Goal: Navigation & Orientation: Find specific page/section

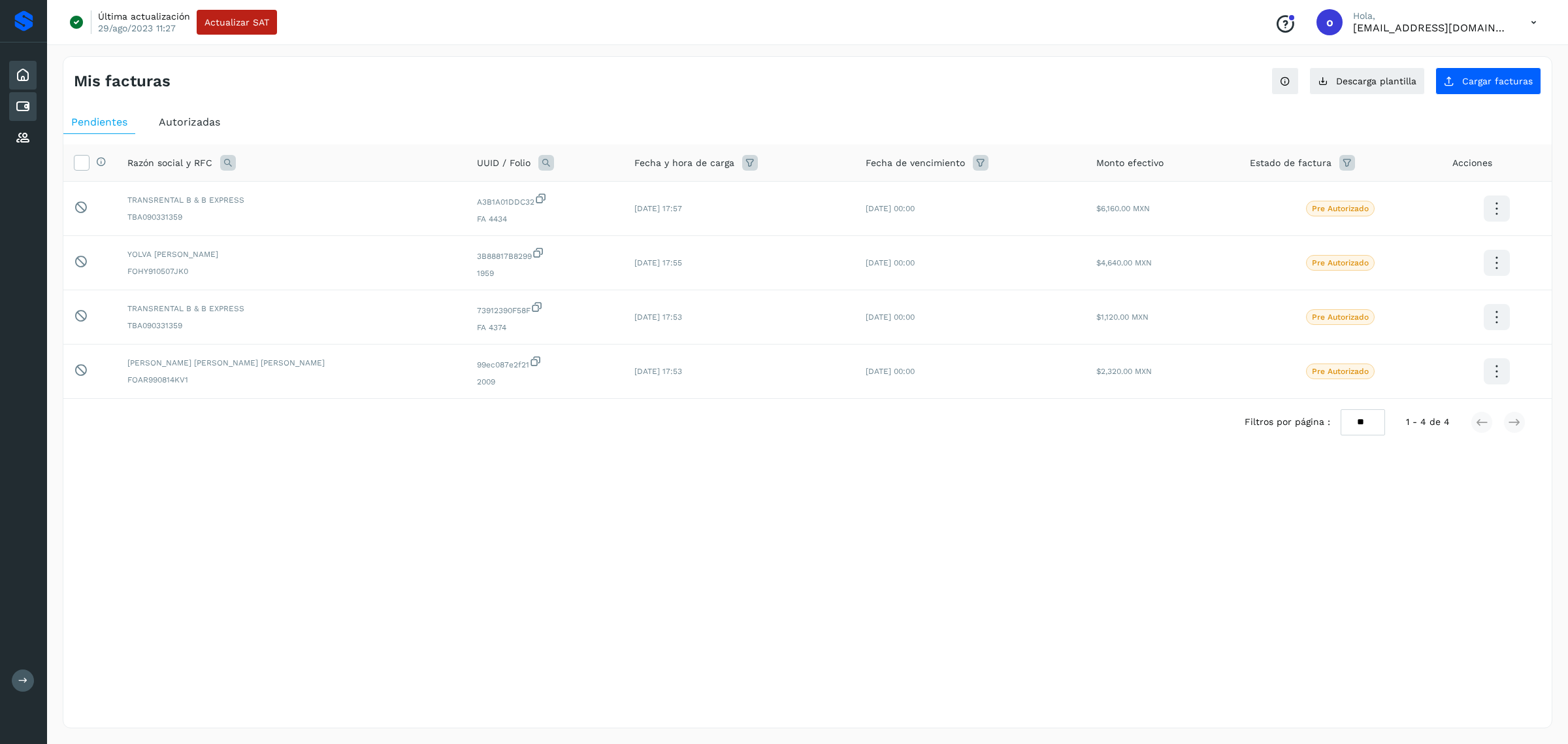
click at [30, 77] on icon at bounding box center [23, 74] width 15 height 15
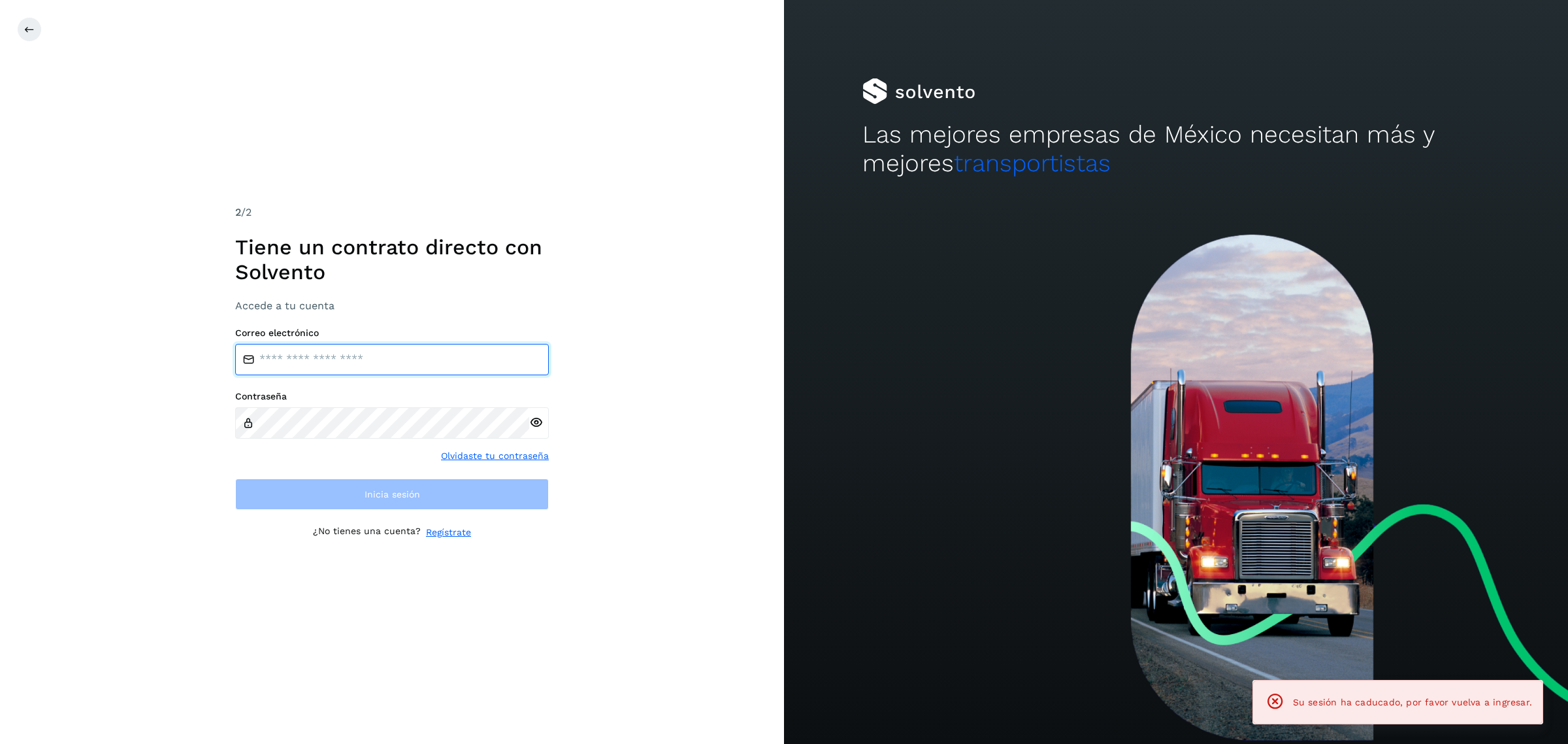
type input "**********"
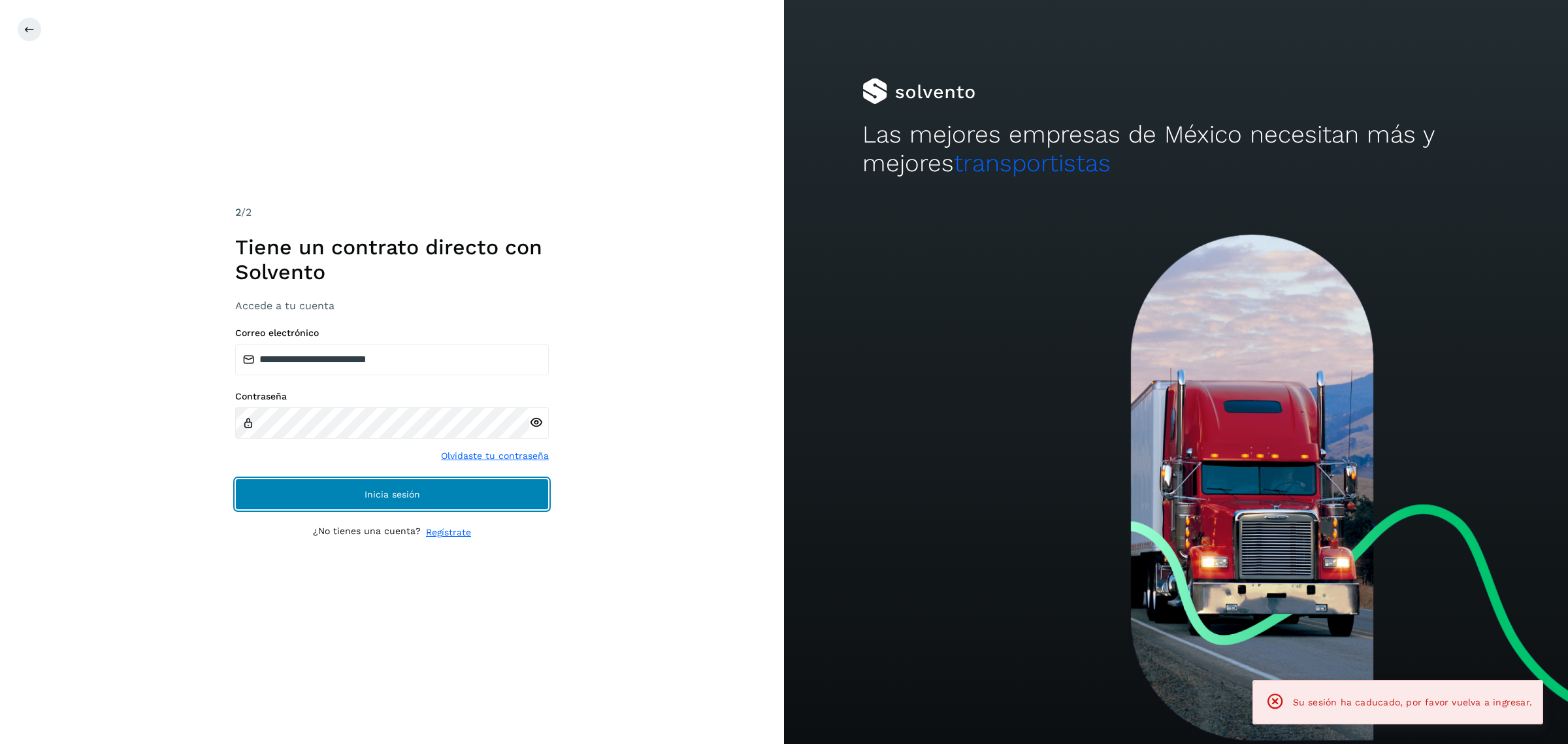
click at [357, 492] on button "Inicia sesión" at bounding box center [392, 494] width 314 height 32
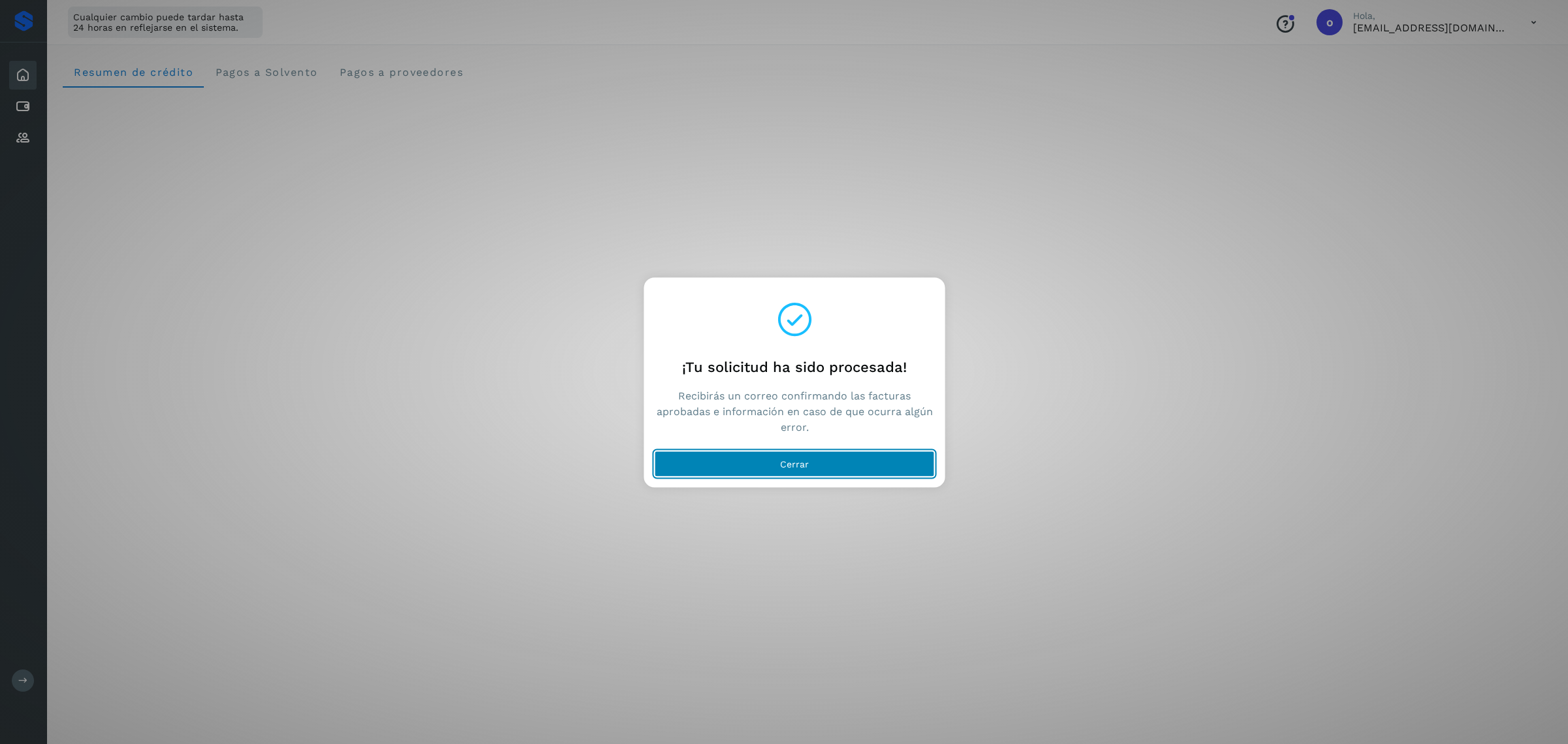
click at [795, 451] on button "Cerrar" at bounding box center [795, 464] width 280 height 26
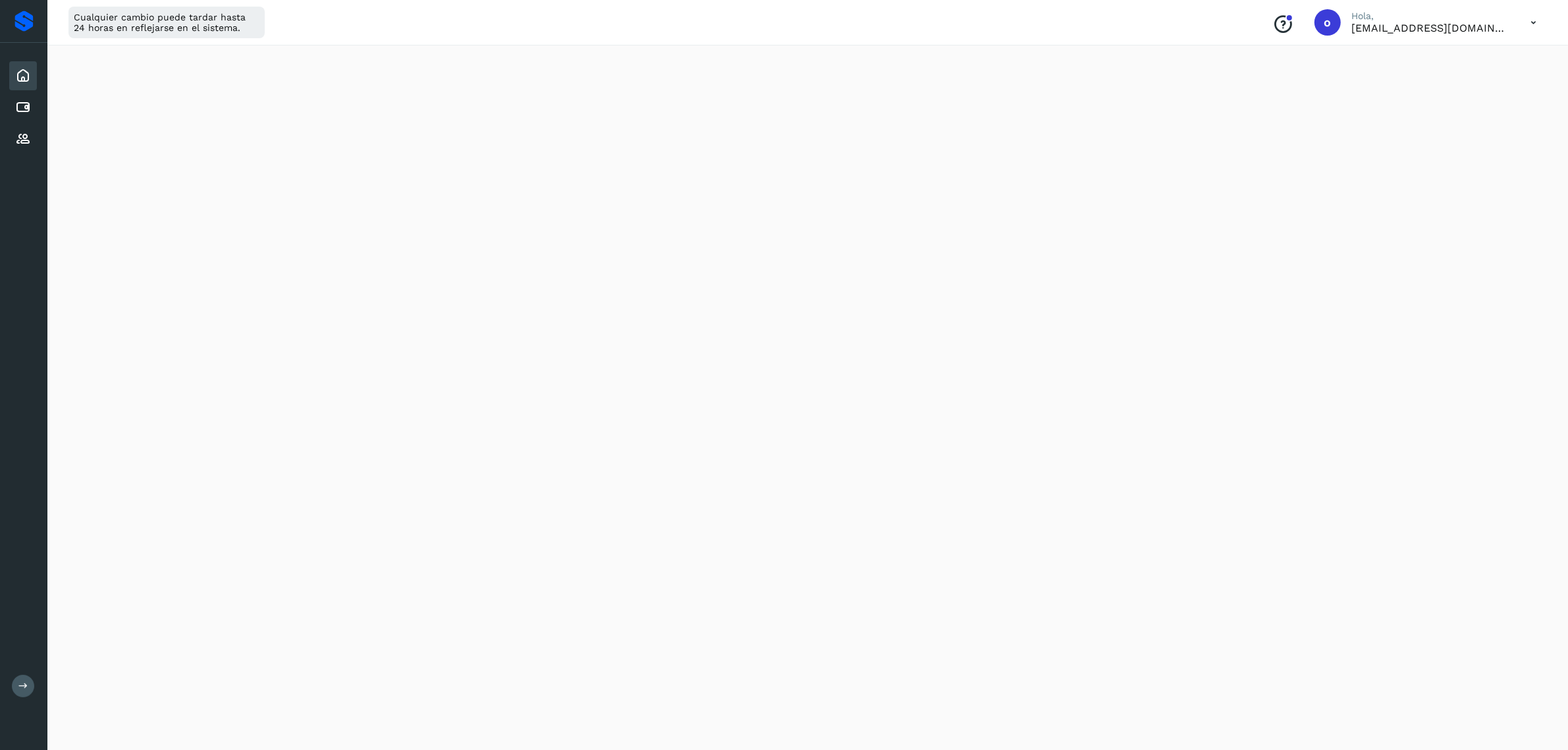
scroll to position [524, 0]
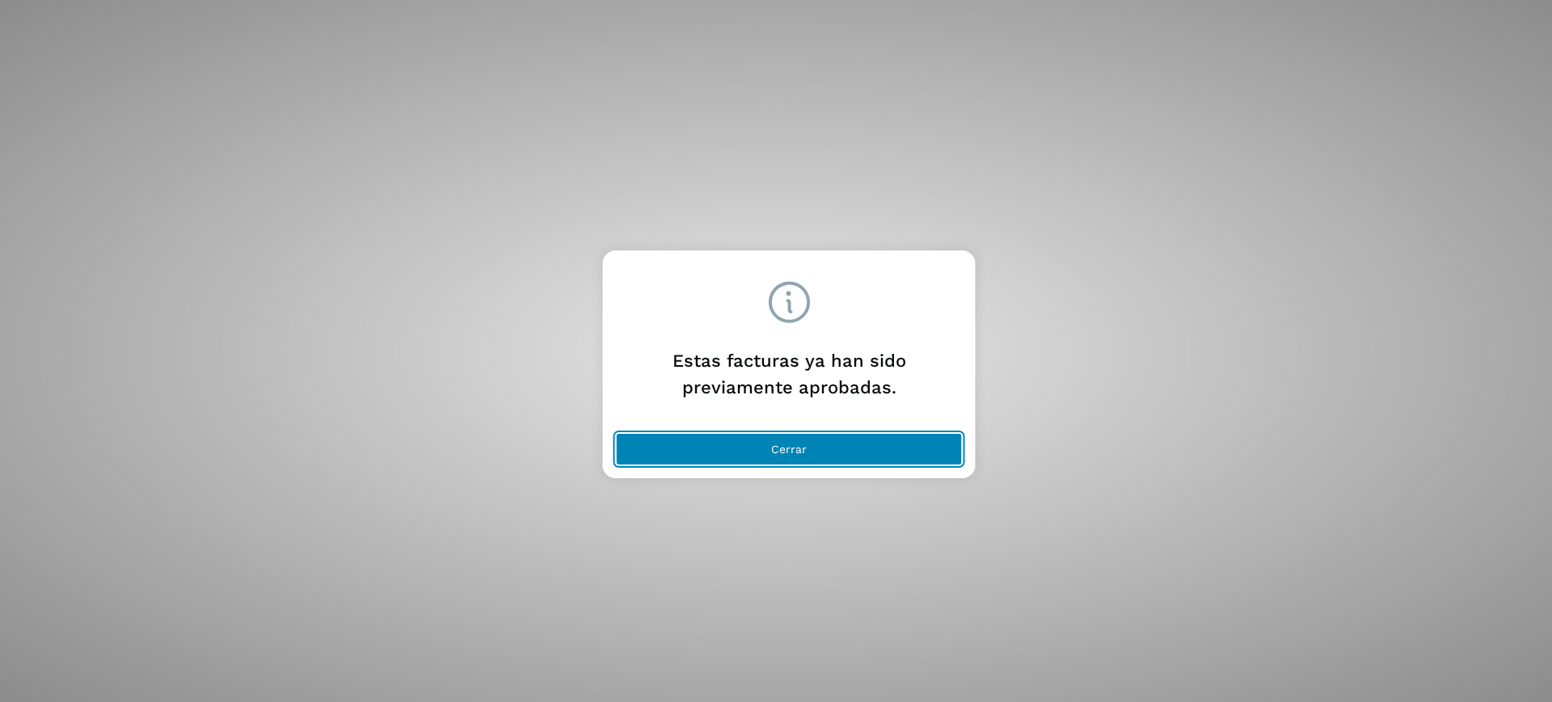
click at [782, 438] on button "Cerrar" at bounding box center [789, 449] width 347 height 32
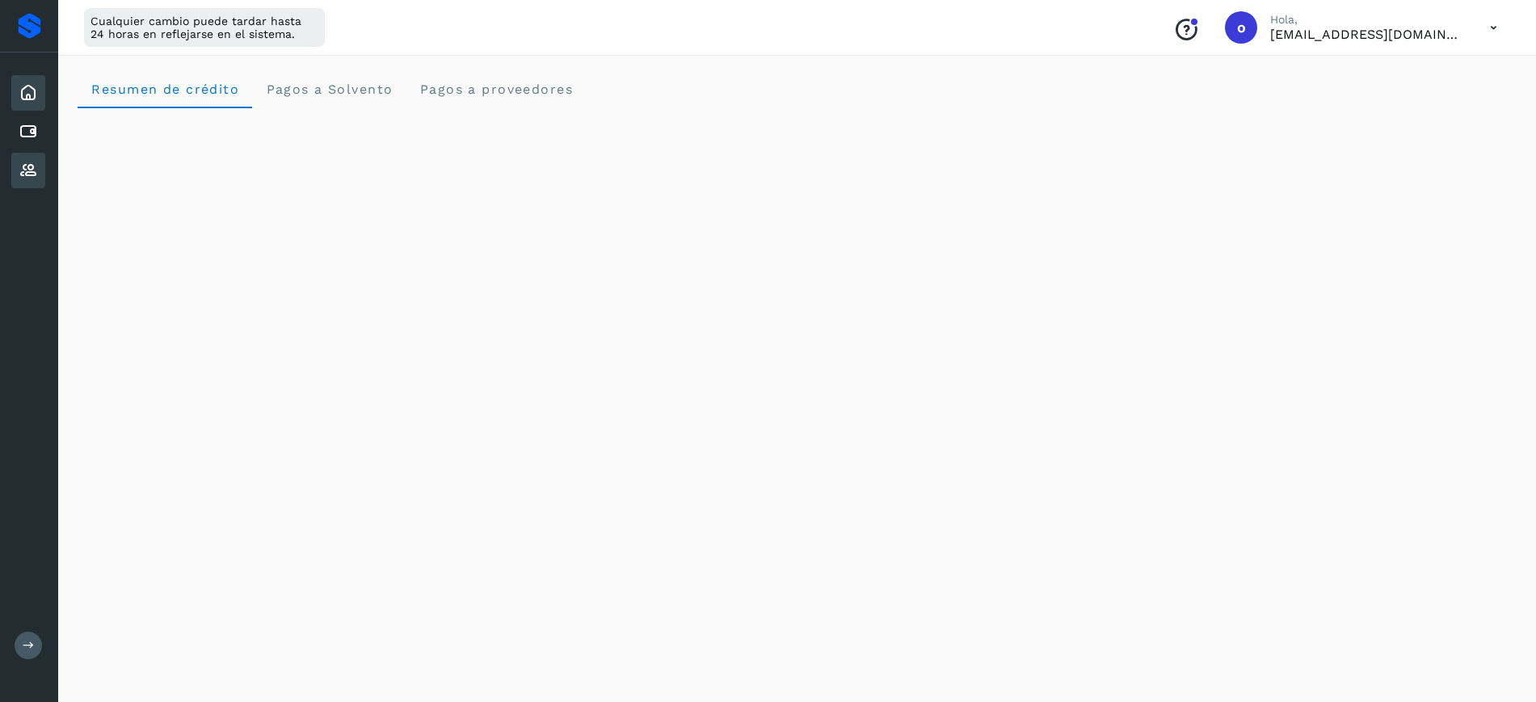
click at [29, 171] on icon at bounding box center [28, 170] width 19 height 19
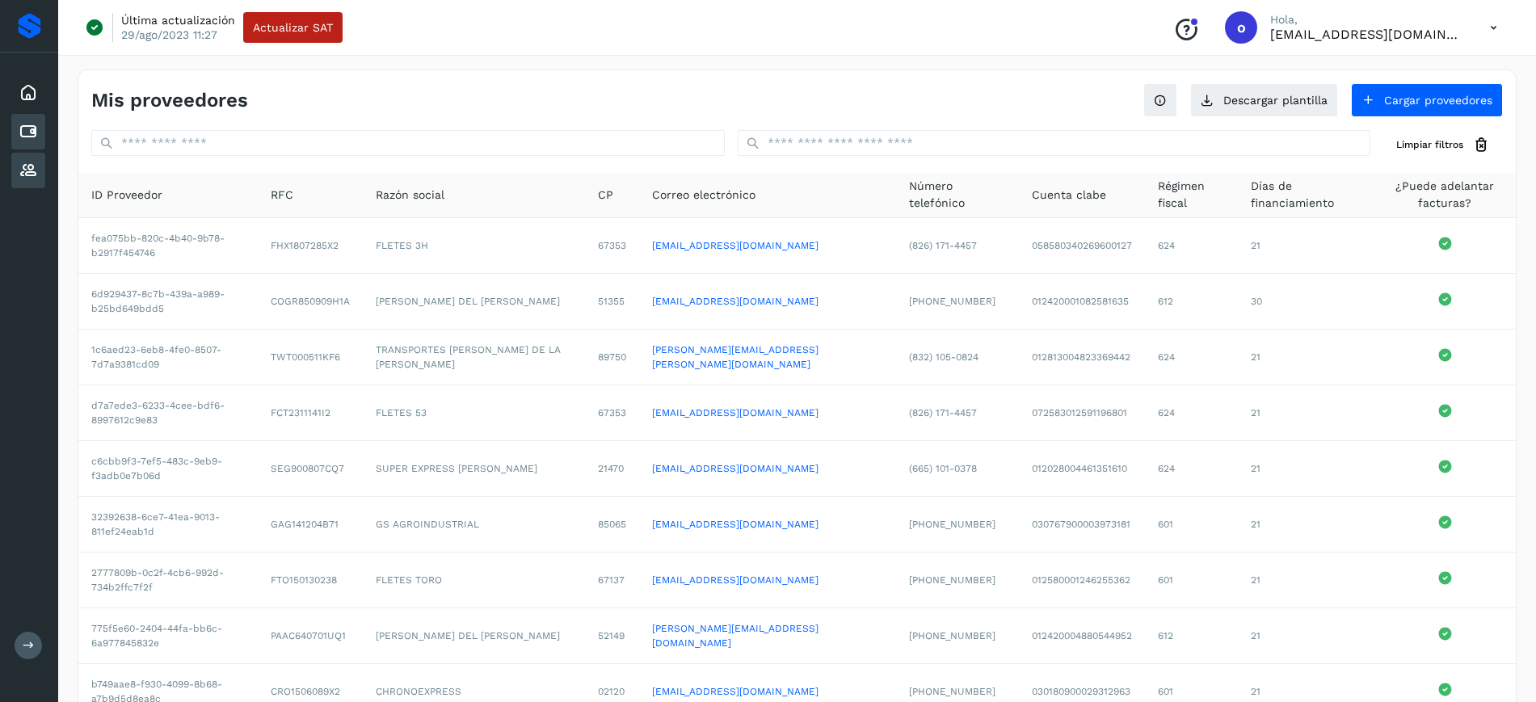
click at [30, 142] on div "Cuentas por pagar" at bounding box center [28, 132] width 34 height 36
drag, startPoint x: 27, startPoint y: 100, endPoint x: 24, endPoint y: 128, distance: 27.7
click at [27, 99] on icon at bounding box center [28, 92] width 19 height 19
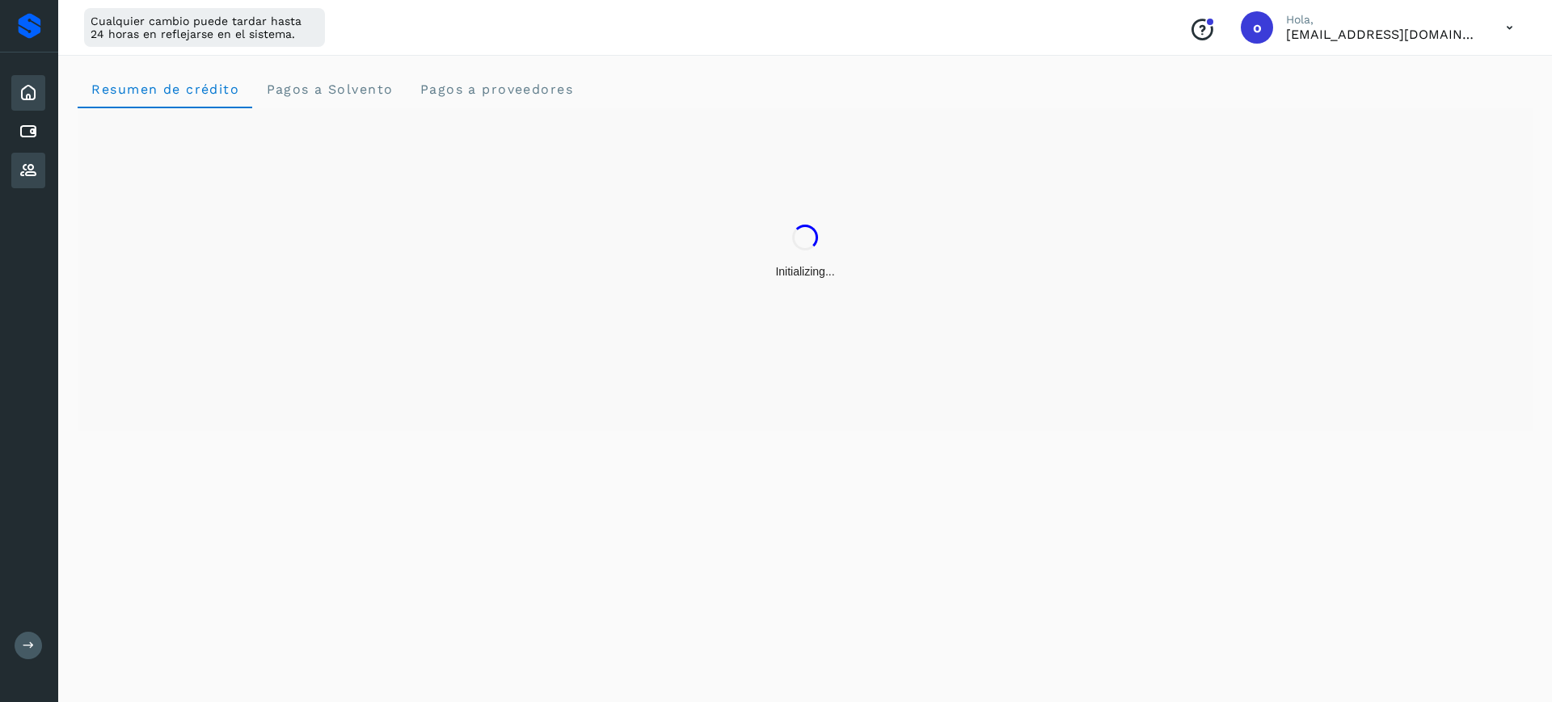
click at [27, 168] on icon at bounding box center [28, 170] width 19 height 19
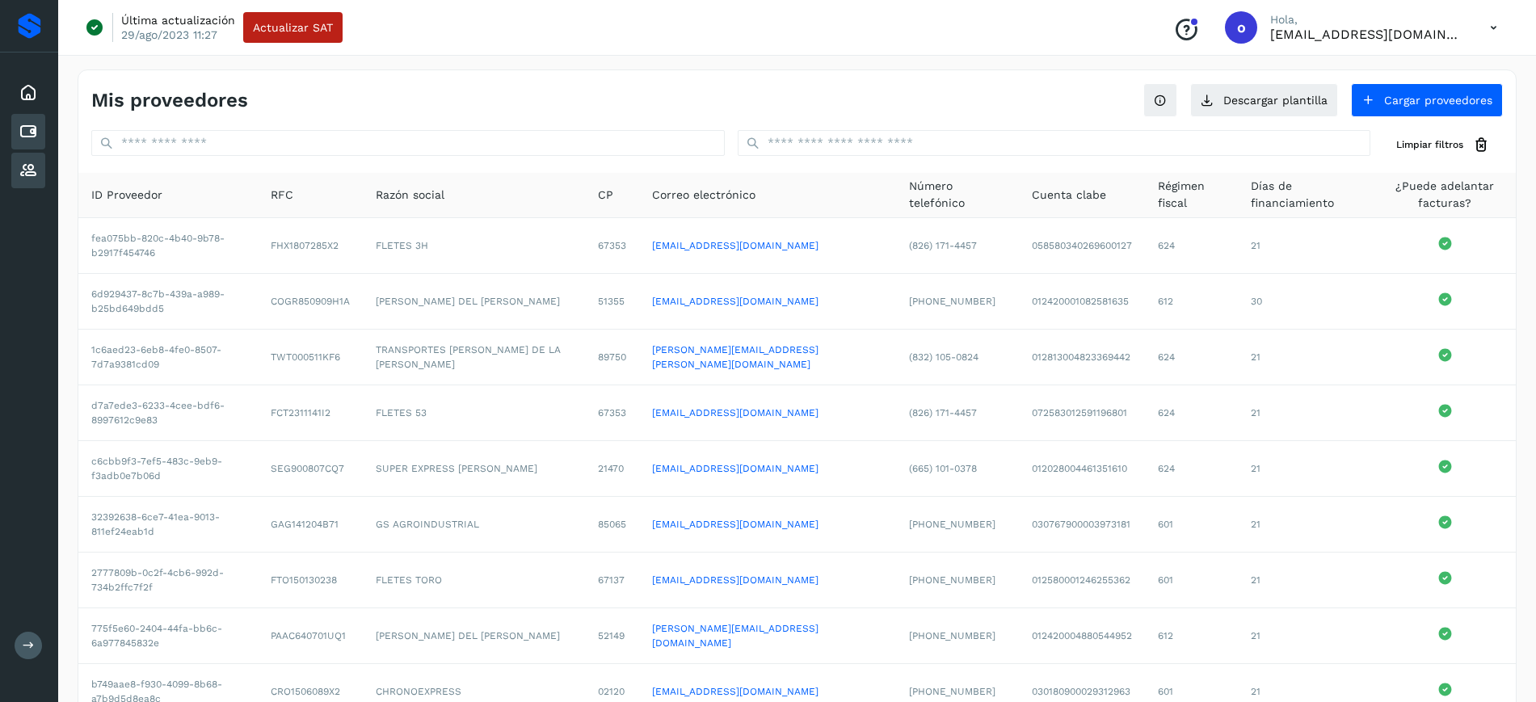
click at [29, 124] on icon at bounding box center [28, 131] width 19 height 19
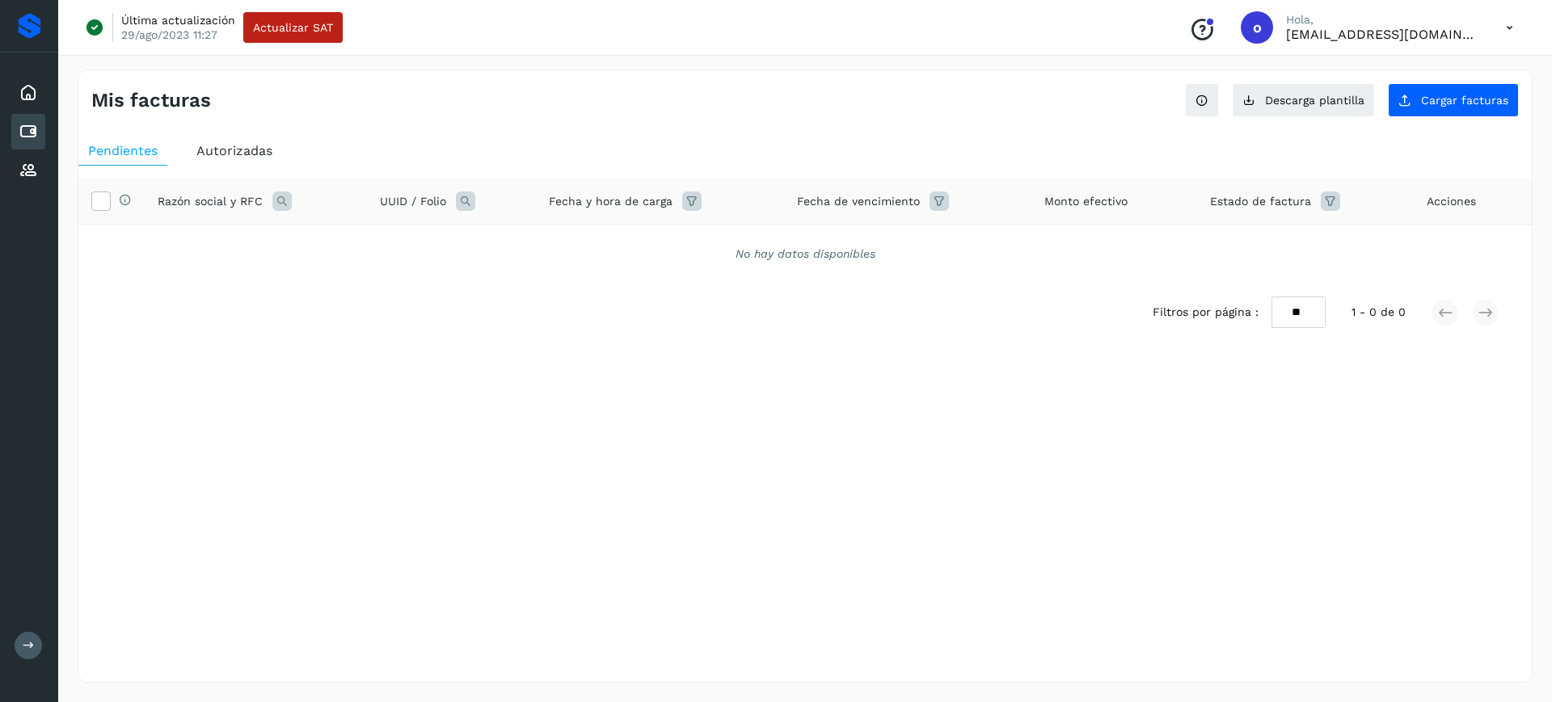
drag, startPoint x: 37, startPoint y: 94, endPoint x: 48, endPoint y: 99, distance: 11.9
click at [39, 94] on div "Inicio" at bounding box center [28, 93] width 34 height 36
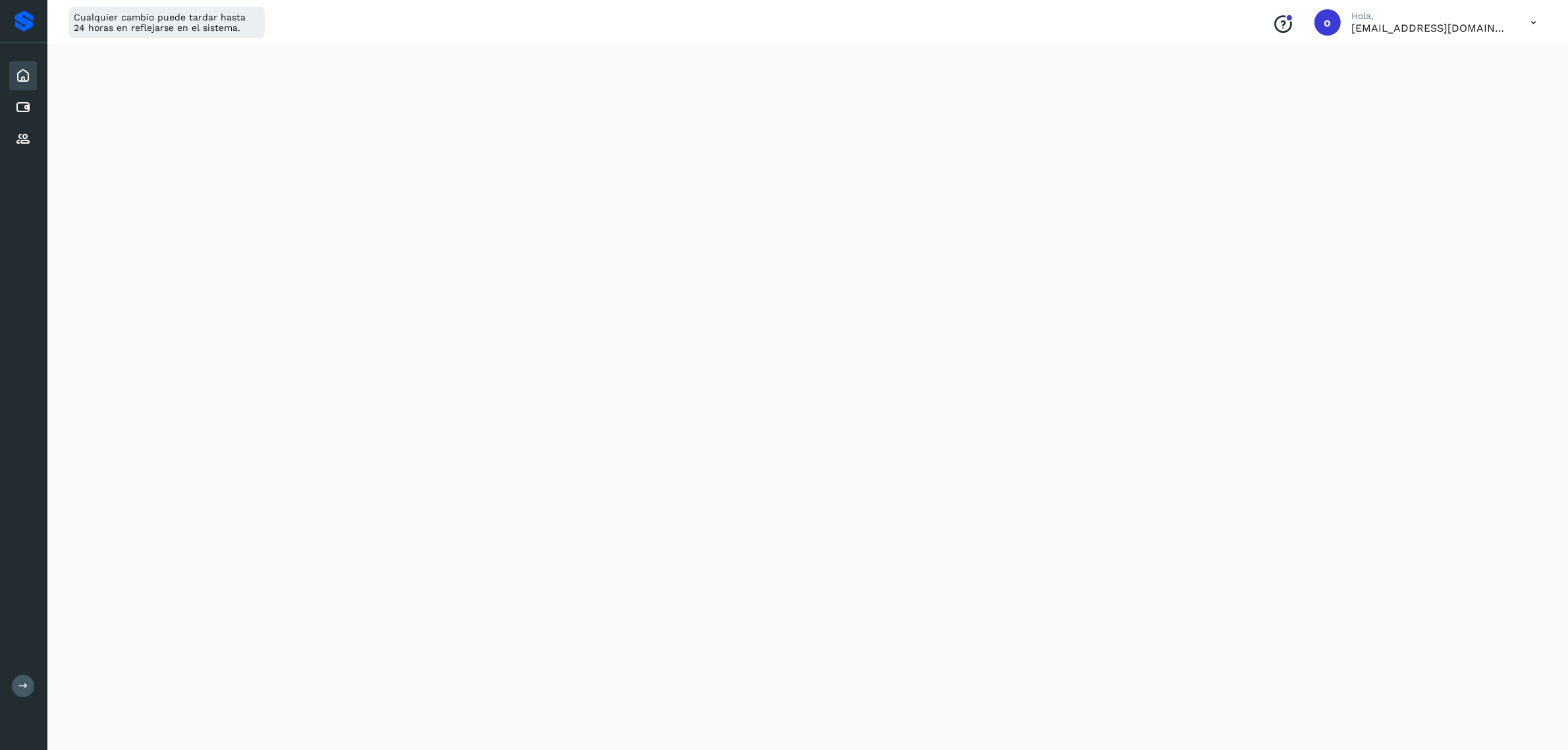
scroll to position [214, 0]
click at [32, 107] on div "Cuentas por pagar" at bounding box center [23, 108] width 28 height 29
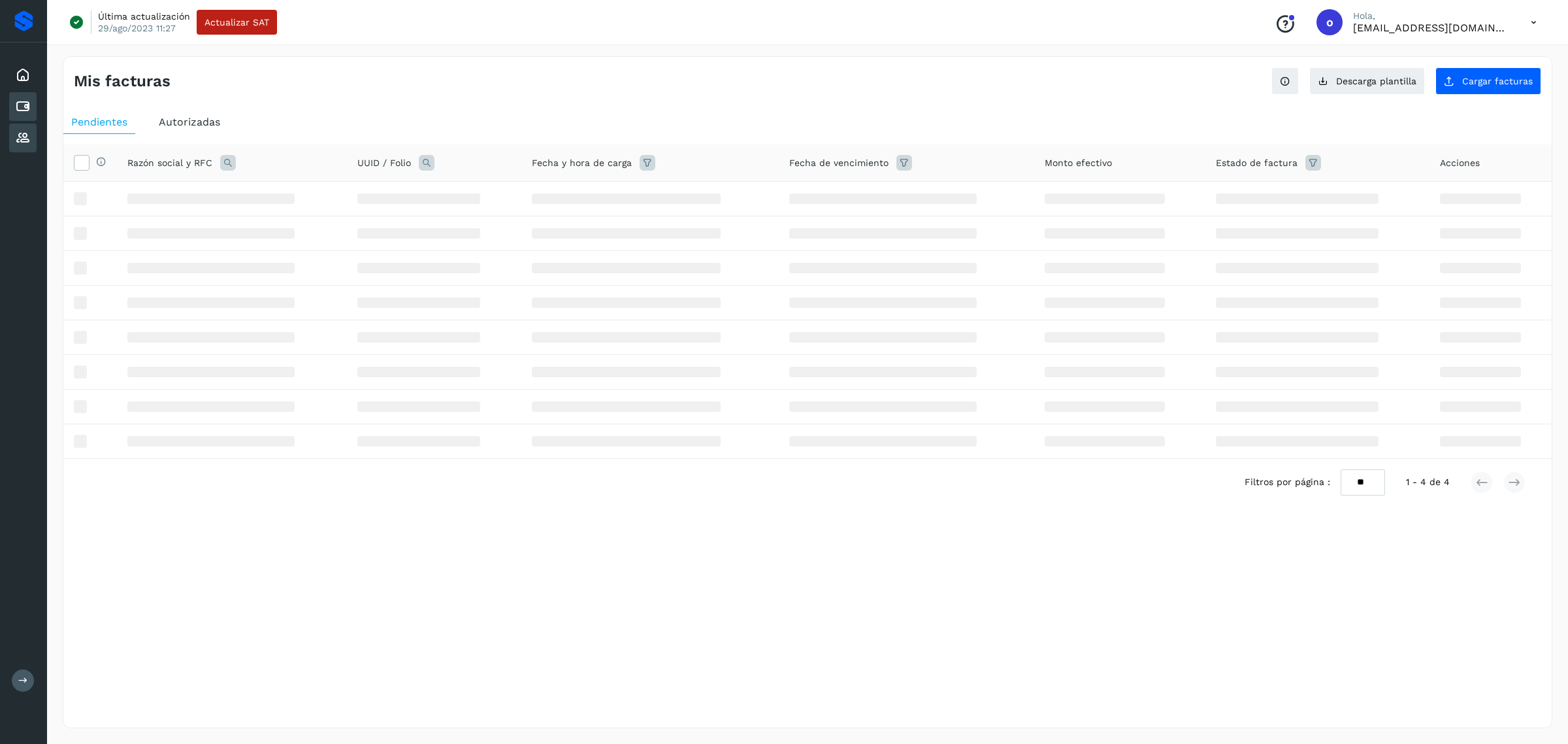
click at [25, 125] on div "Proveedores" at bounding box center [23, 138] width 27 height 29
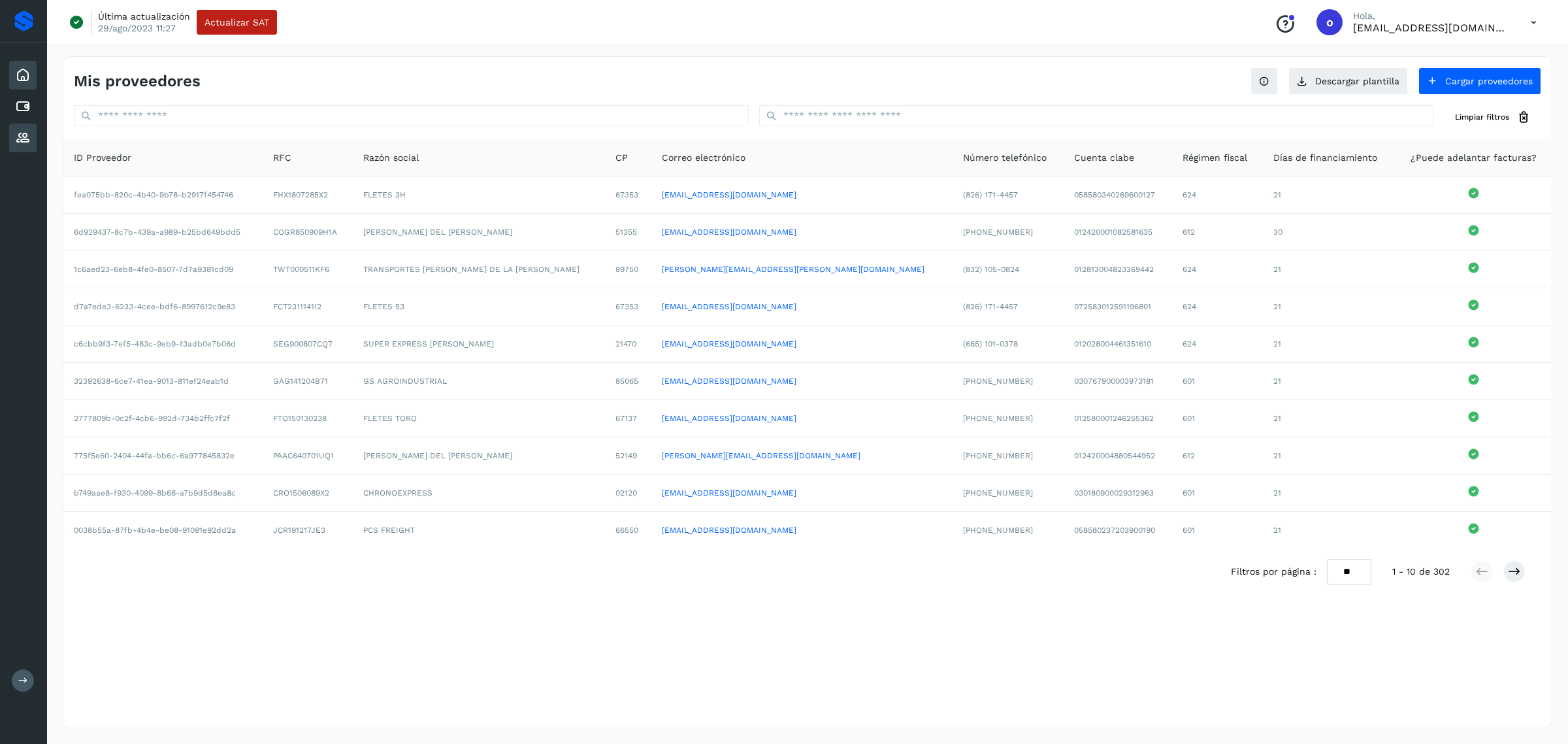
click at [19, 72] on icon at bounding box center [23, 74] width 15 height 15
